Goal: Find specific page/section: Find specific page/section

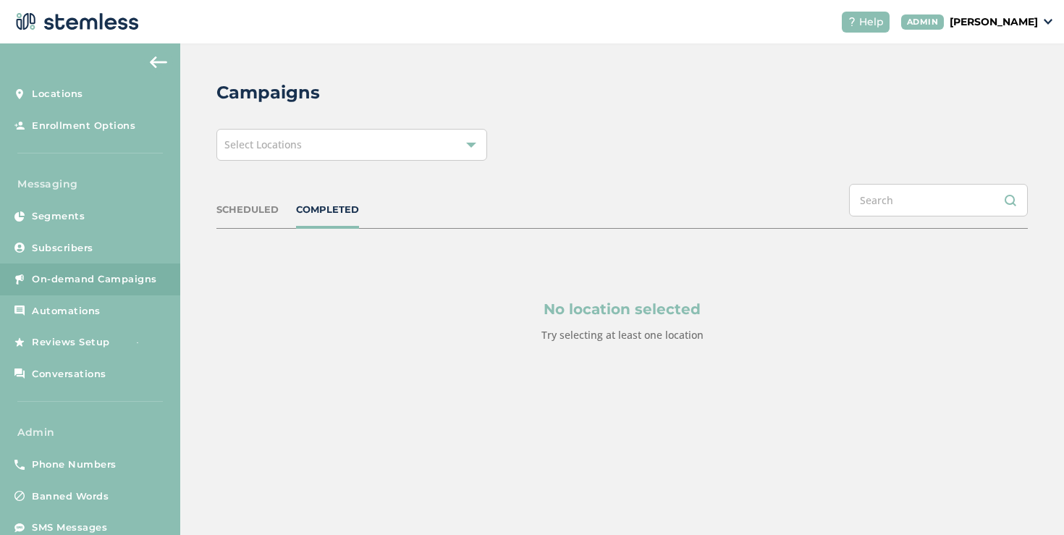
click at [304, 141] on div "Select Locations" at bounding box center [351, 145] width 271 height 32
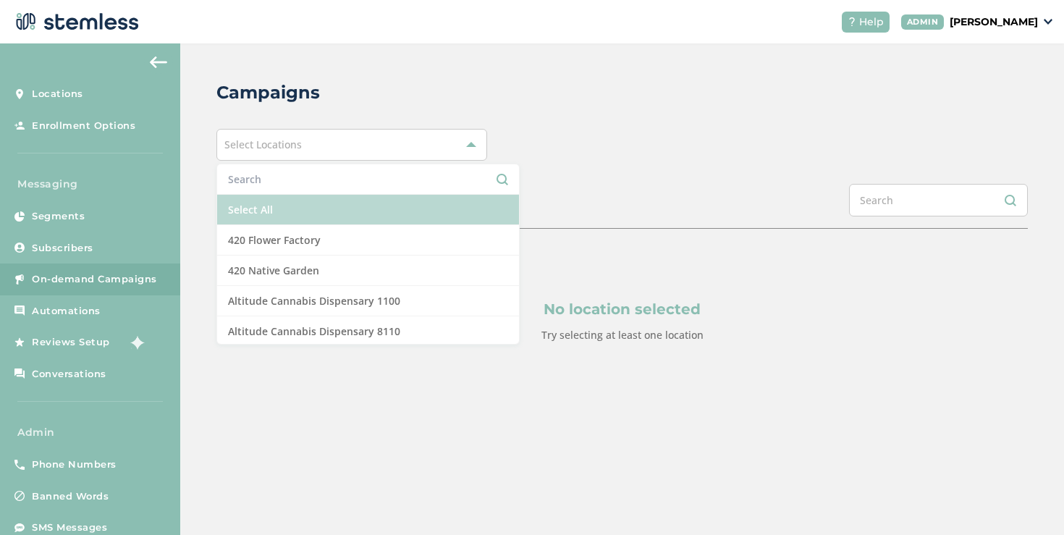
click at [296, 199] on li "Select All" at bounding box center [368, 210] width 302 height 30
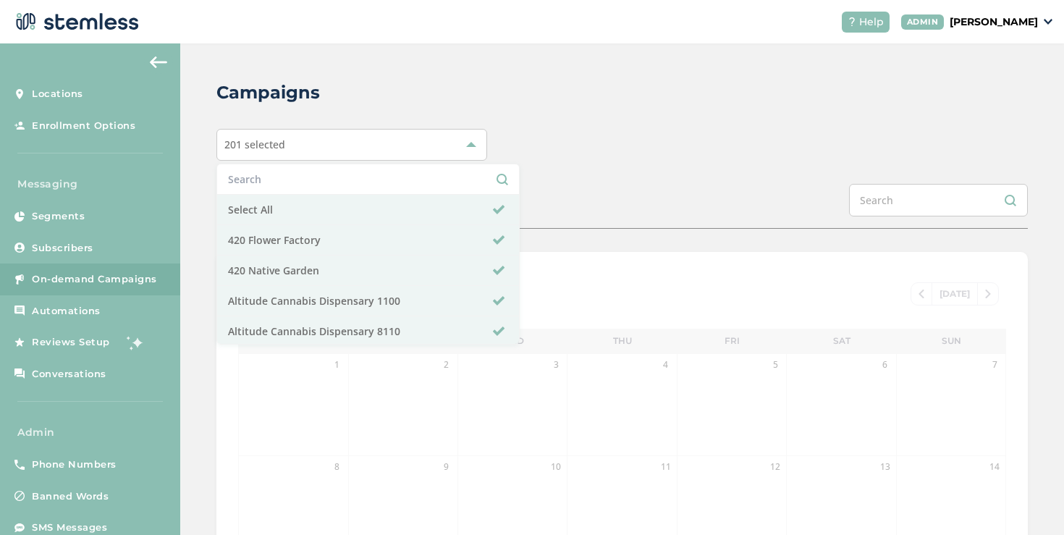
click at [570, 160] on div "201 selected Select All 420 Flower Factory 420 Native Garden Altitude Cannabis …" at bounding box center [622, 145] width 812 height 32
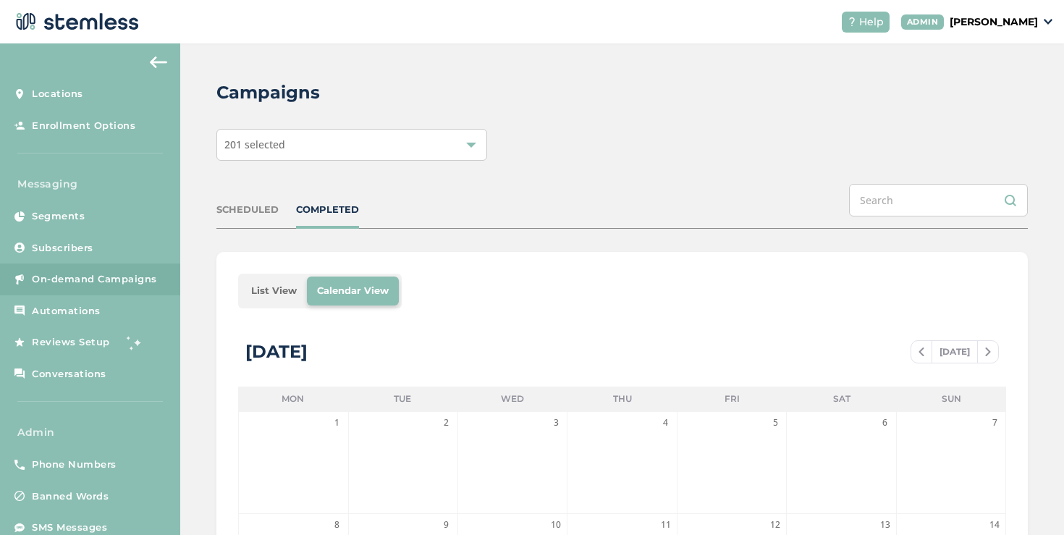
click at [263, 288] on li "List View" at bounding box center [274, 291] width 66 height 29
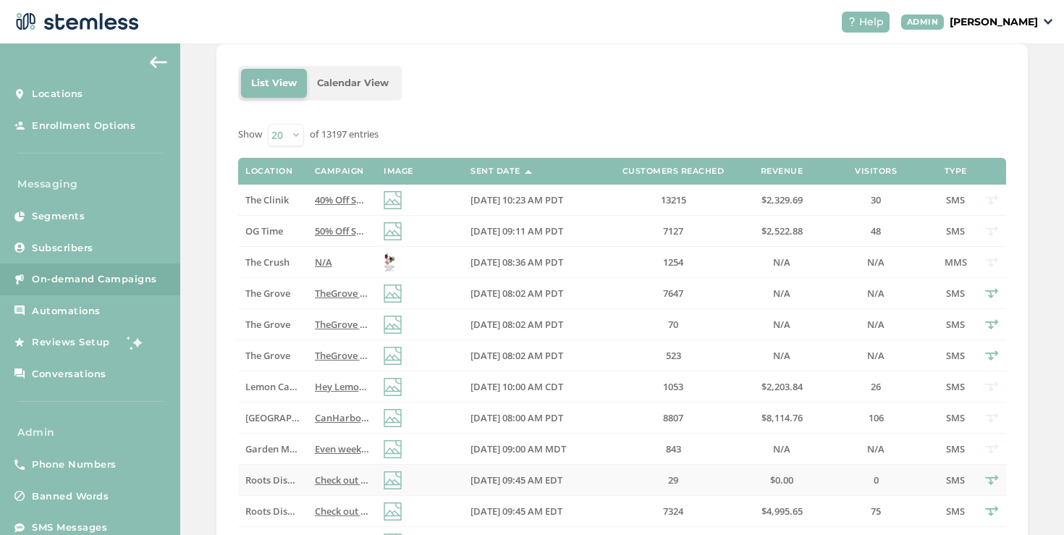
scroll to position [207, 0]
click at [300, 232] on td "OG Time" at bounding box center [272, 231] width 69 height 31
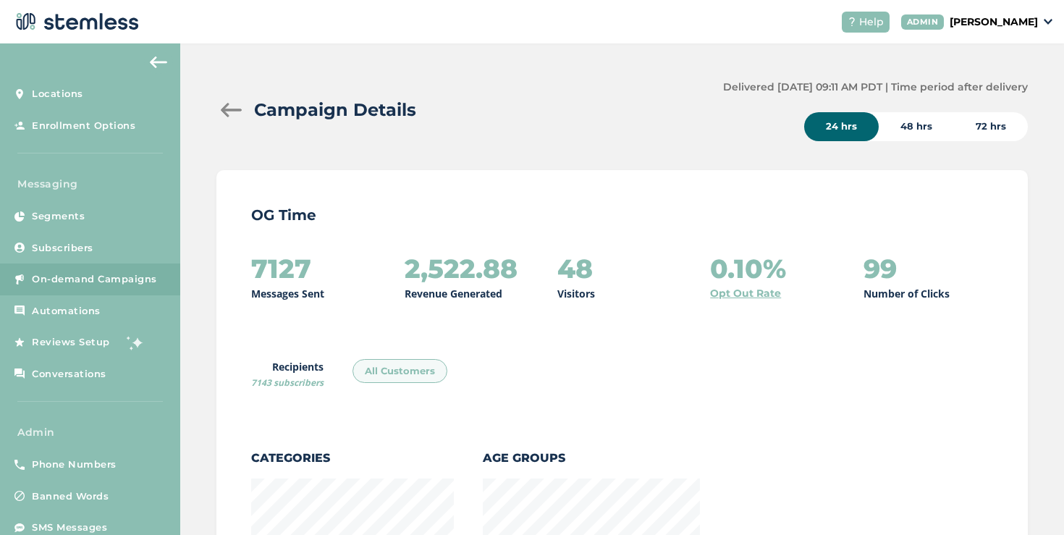
click at [224, 109] on div at bounding box center [230, 110] width 29 height 14
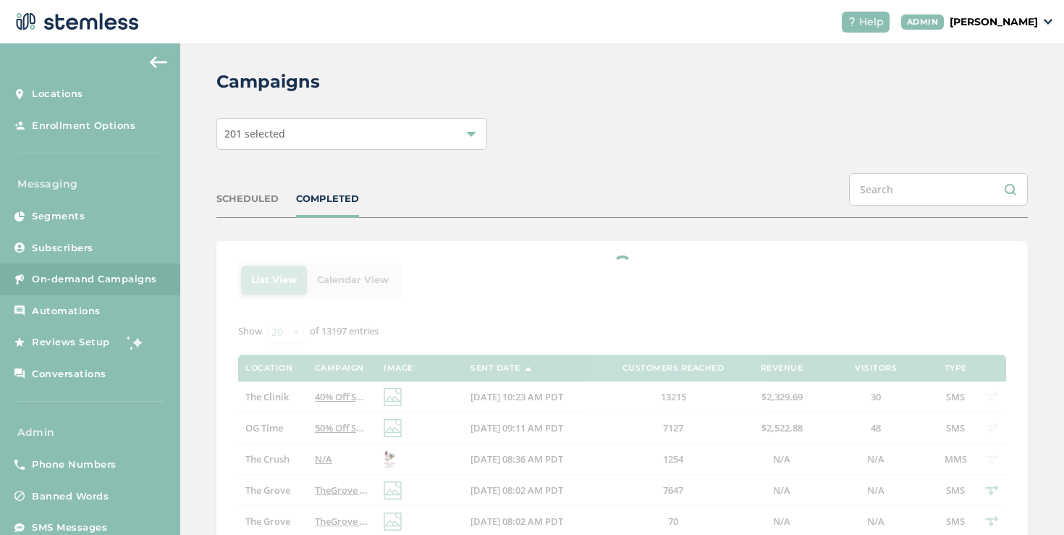
scroll to position [25, 0]
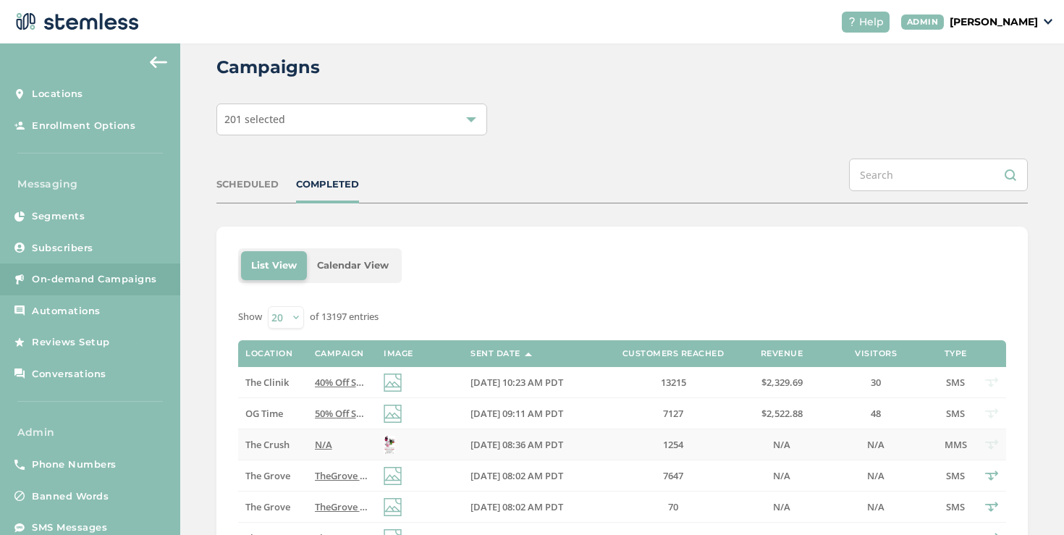
click at [323, 445] on span "N/A" at bounding box center [323, 444] width 17 height 13
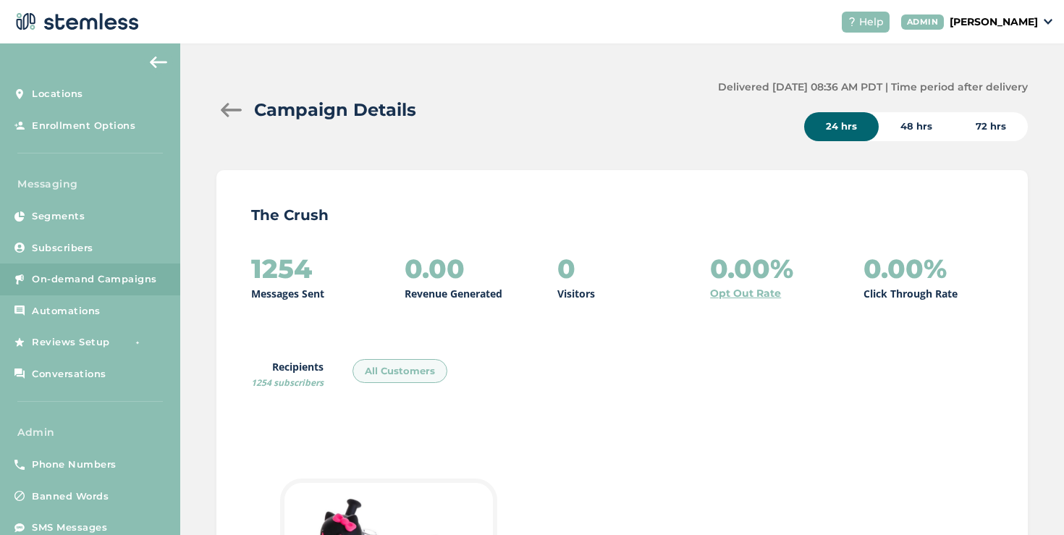
click at [235, 115] on div at bounding box center [230, 110] width 29 height 14
